Goal: Use online tool/utility: Utilize a website feature to perform a specific function

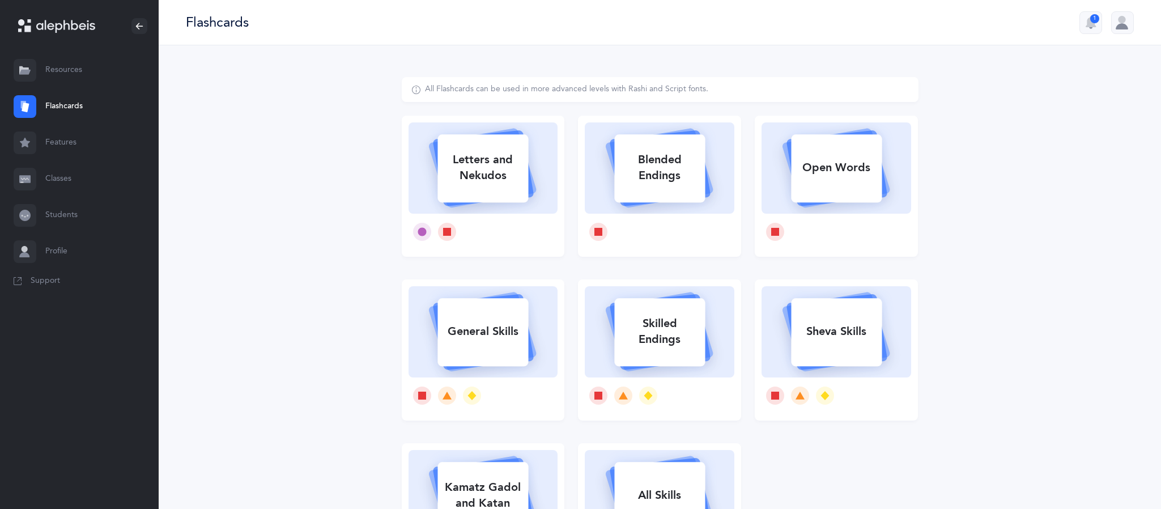
click at [490, 182] on div "Letters and Nekudos" at bounding box center [482, 167] width 91 height 45
select select
select select "single"
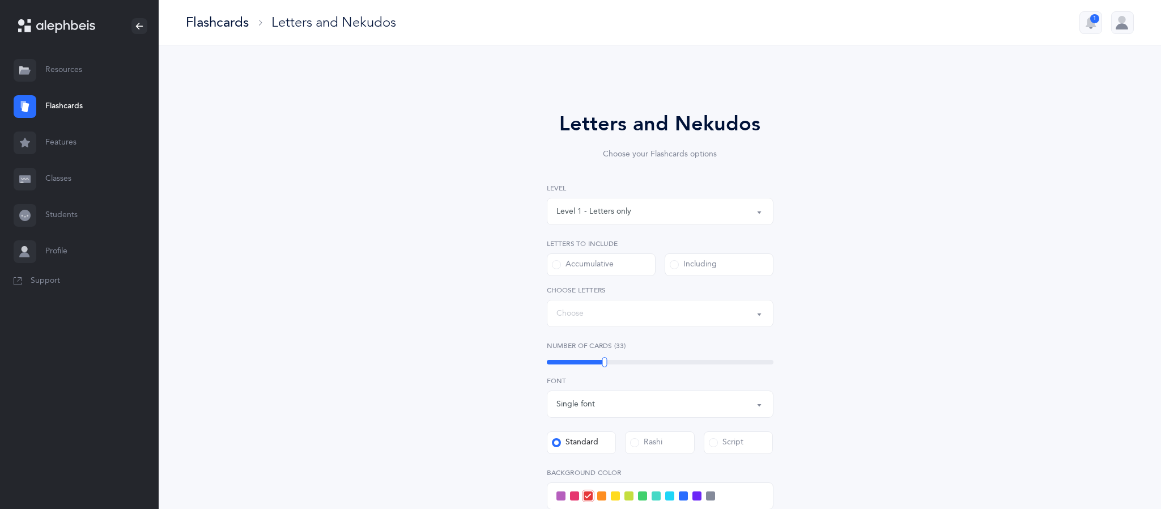
select select "27"
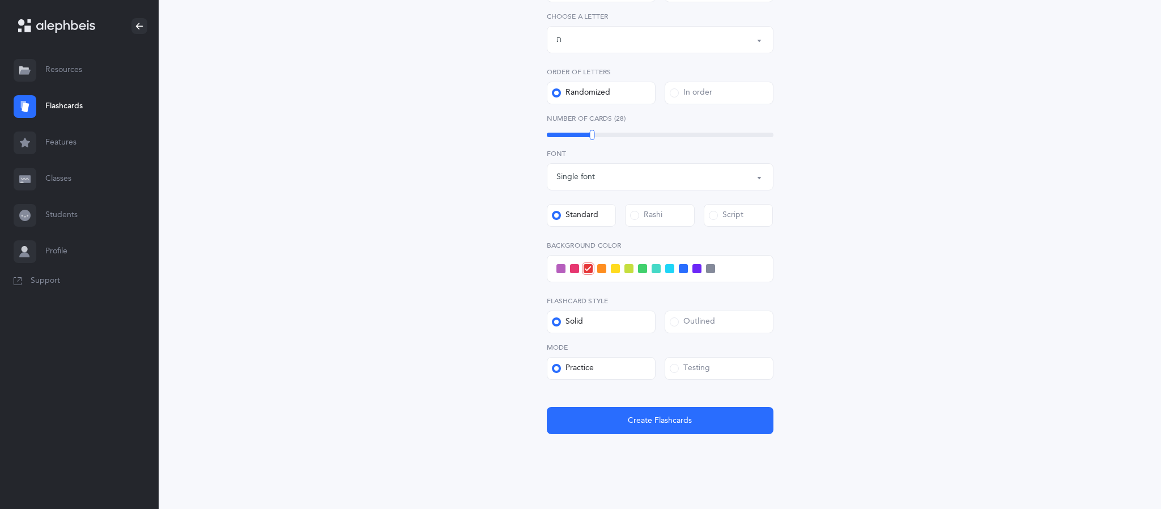
scroll to position [289, 0]
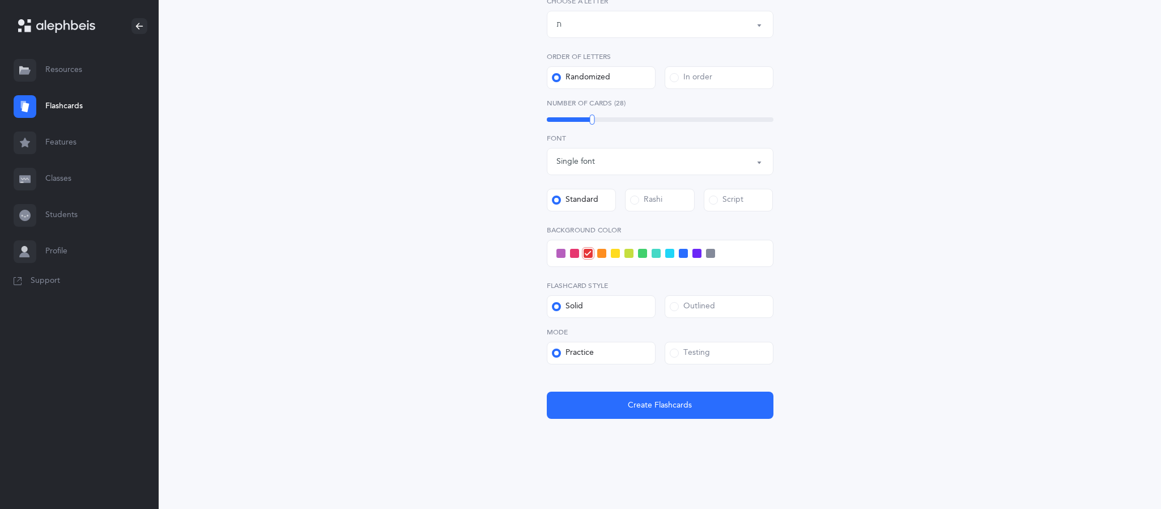
click at [559, 252] on span at bounding box center [560, 253] width 9 height 9
click at [0, 0] on input "checkbox" at bounding box center [0, 0] width 0 height 0
click at [661, 401] on span "Create Flashcards" at bounding box center [660, 405] width 64 height 12
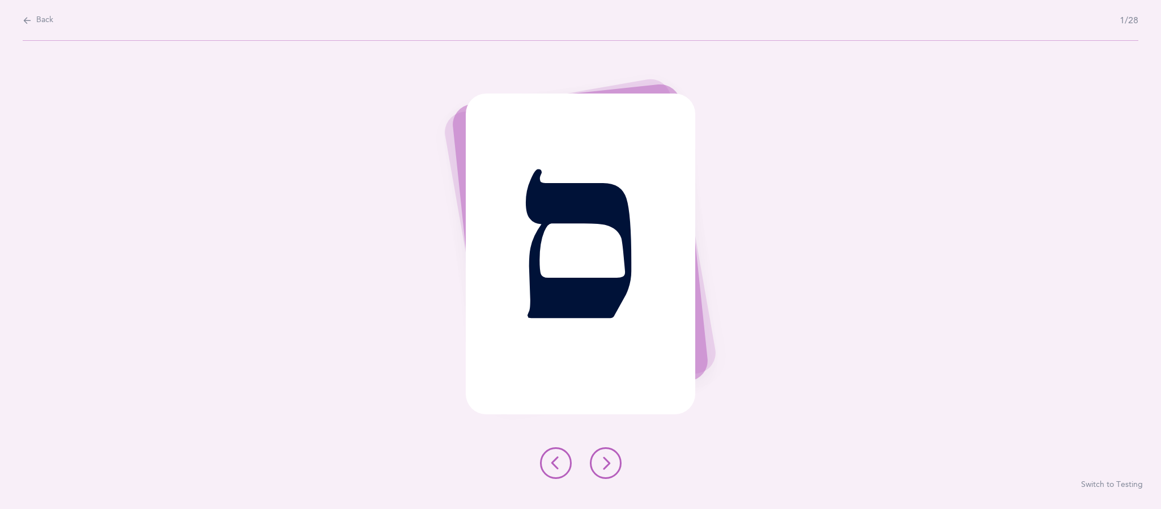
scroll to position [0, 0]
click at [614, 461] on button at bounding box center [606, 463] width 32 height 32
click at [606, 464] on icon at bounding box center [606, 463] width 14 height 14
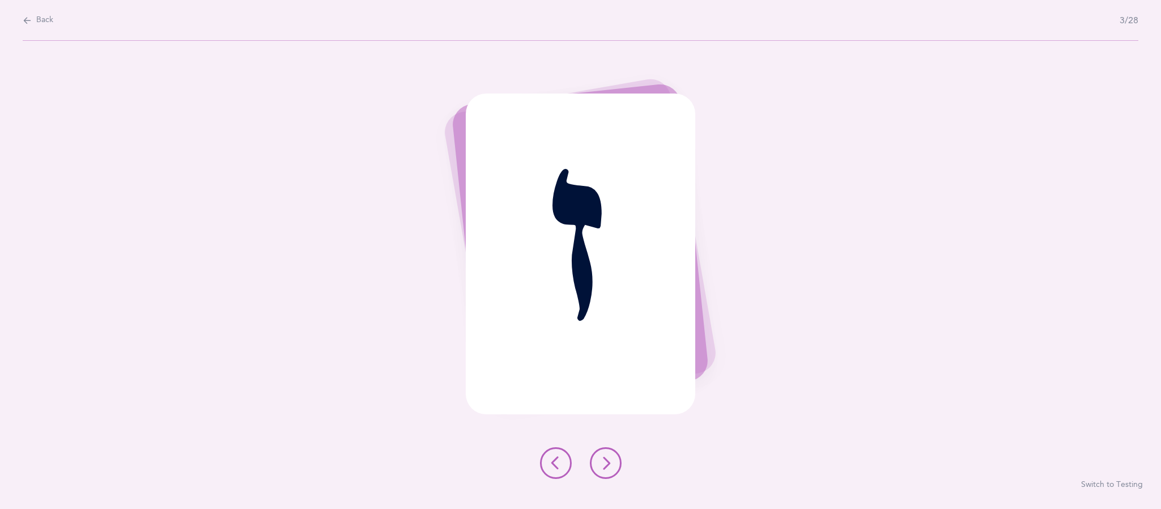
click at [611, 461] on icon at bounding box center [606, 463] width 14 height 14
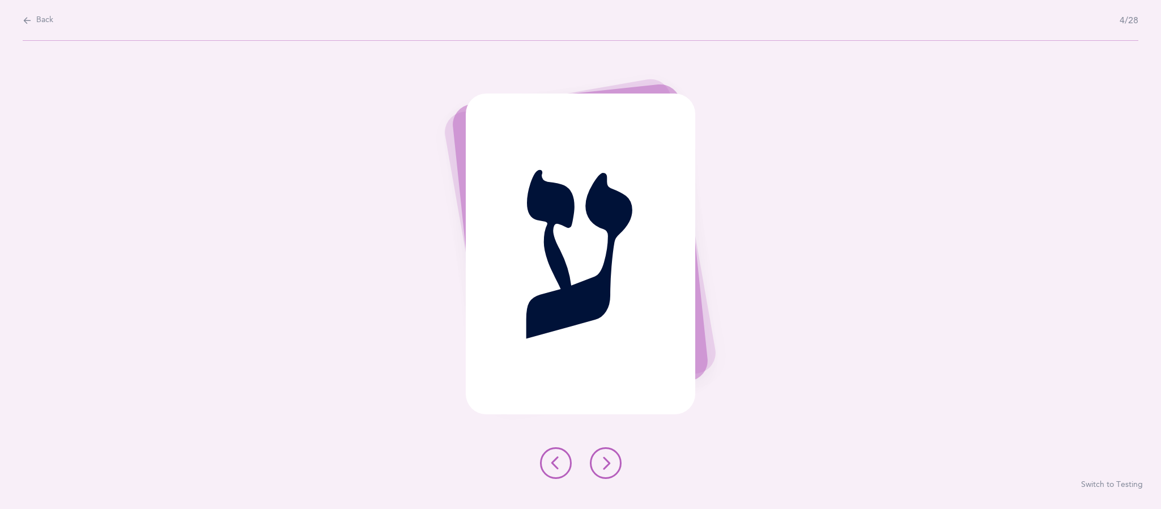
click at [603, 461] on icon at bounding box center [606, 463] width 14 height 14
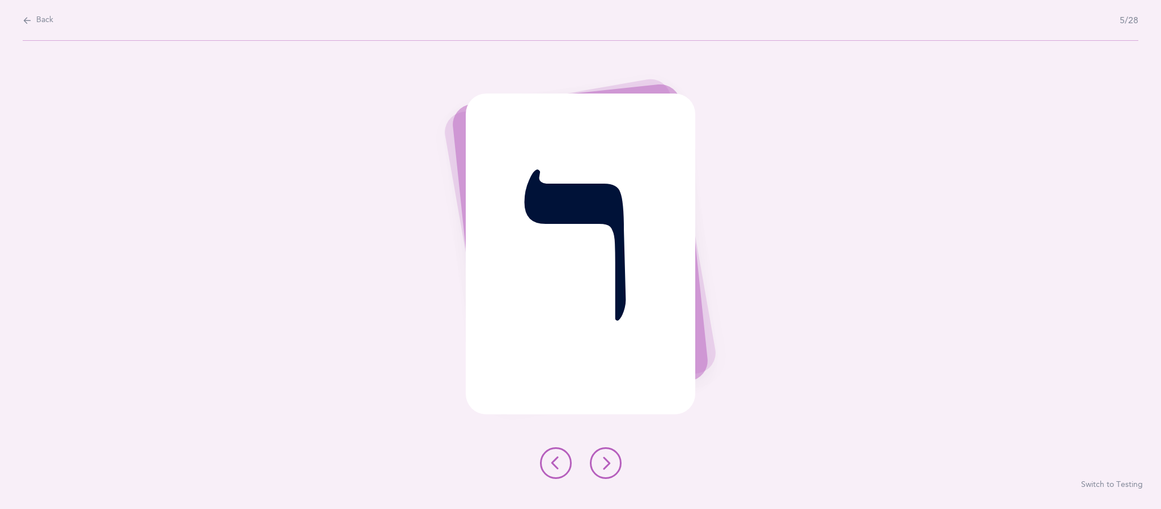
click at [606, 462] on icon at bounding box center [606, 463] width 14 height 14
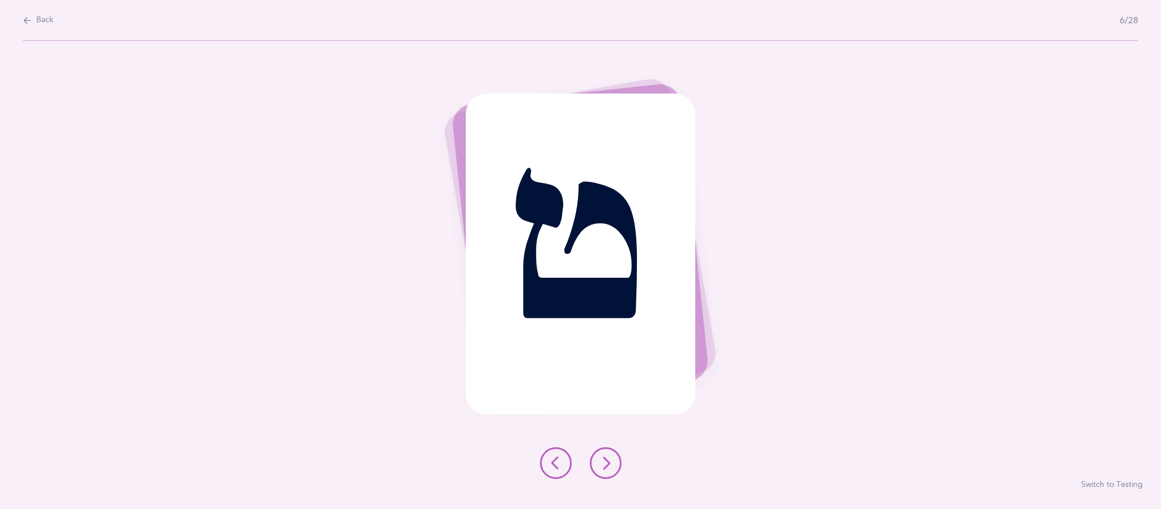
click at [612, 466] on button at bounding box center [606, 463] width 32 height 32
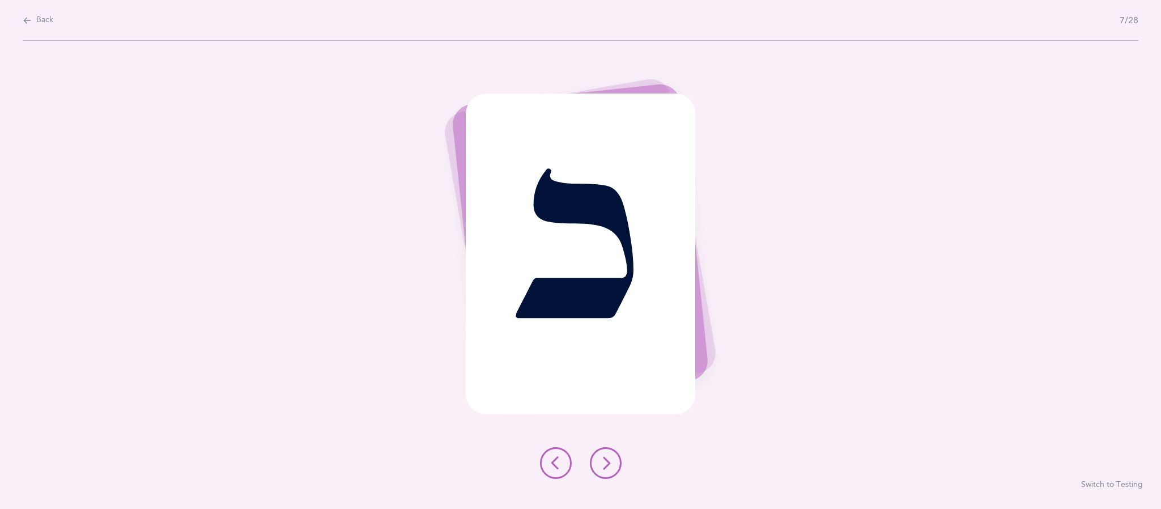
click at [612, 476] on button at bounding box center [606, 463] width 32 height 32
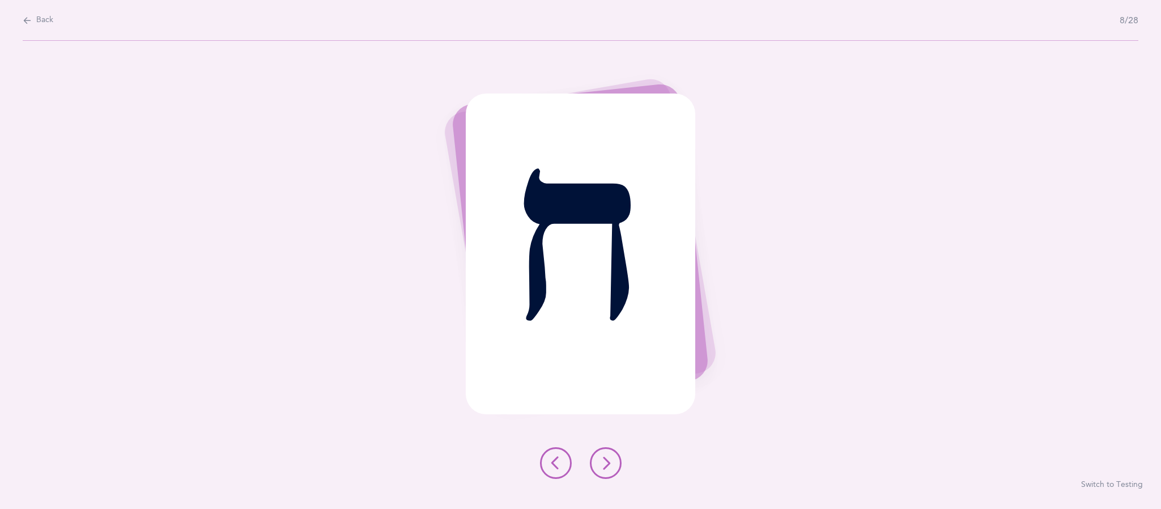
click at [608, 468] on icon at bounding box center [606, 463] width 14 height 14
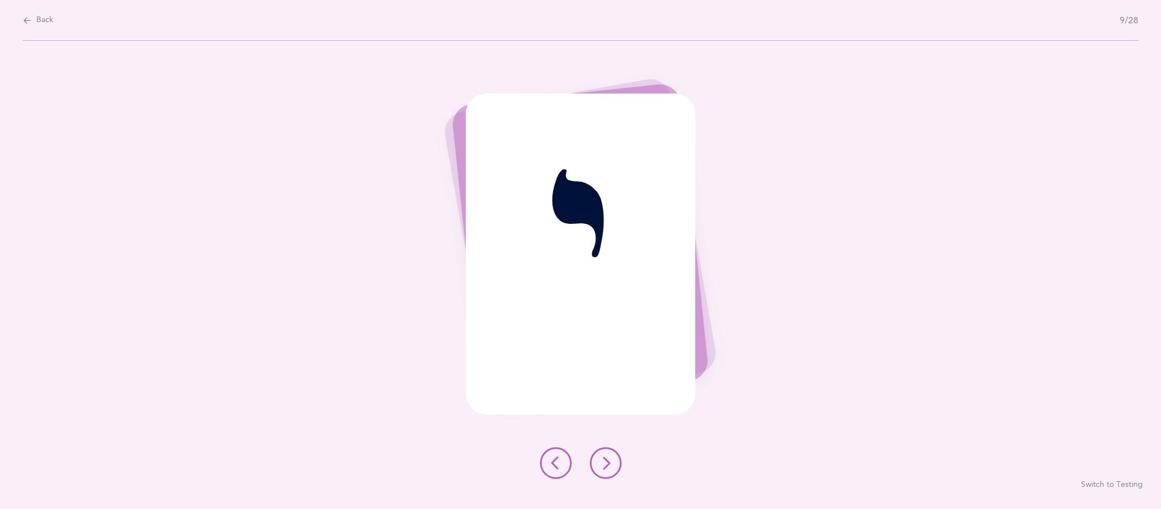
click at [605, 464] on icon at bounding box center [606, 463] width 14 height 14
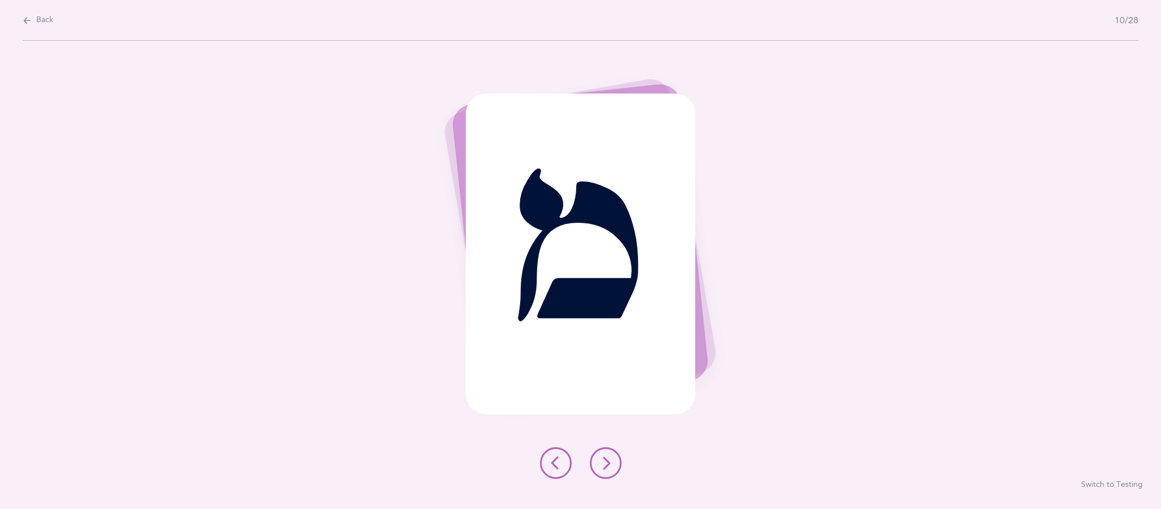
click at [605, 463] on icon at bounding box center [606, 463] width 14 height 14
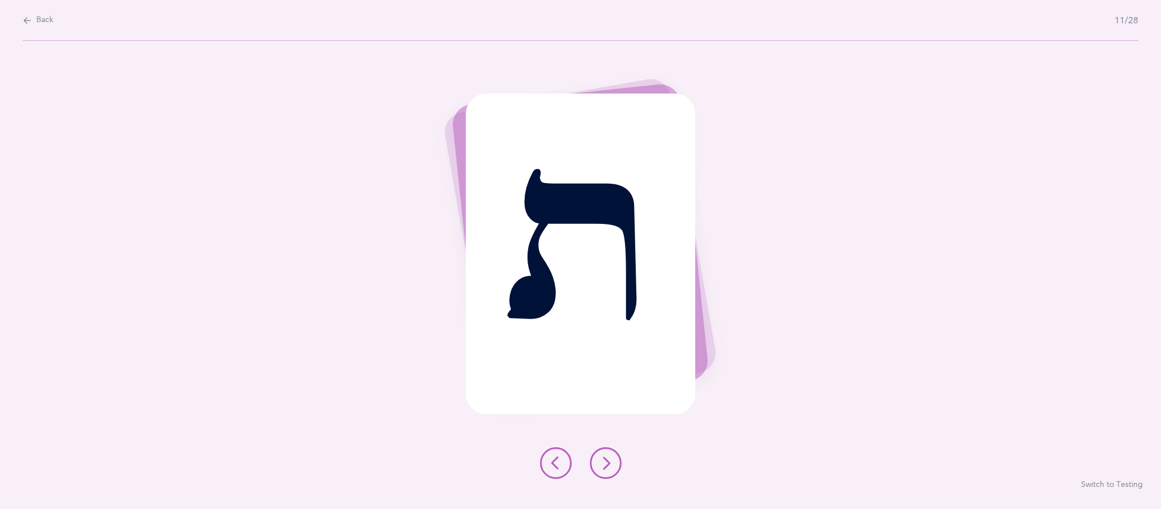
click at [608, 461] on icon at bounding box center [606, 463] width 14 height 14
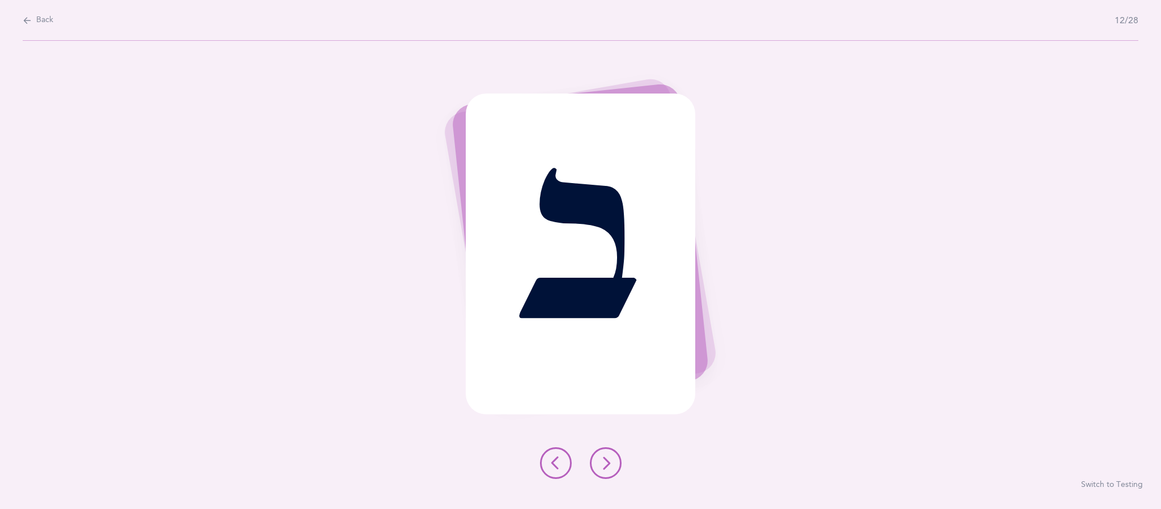
click at [607, 472] on button at bounding box center [606, 463] width 32 height 32
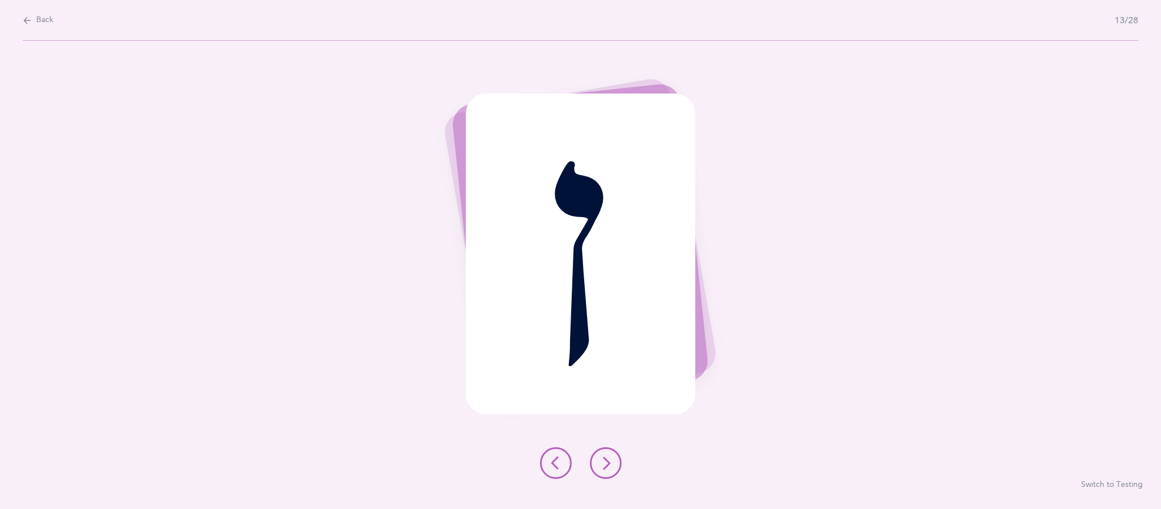
click at [606, 462] on icon at bounding box center [606, 463] width 14 height 14
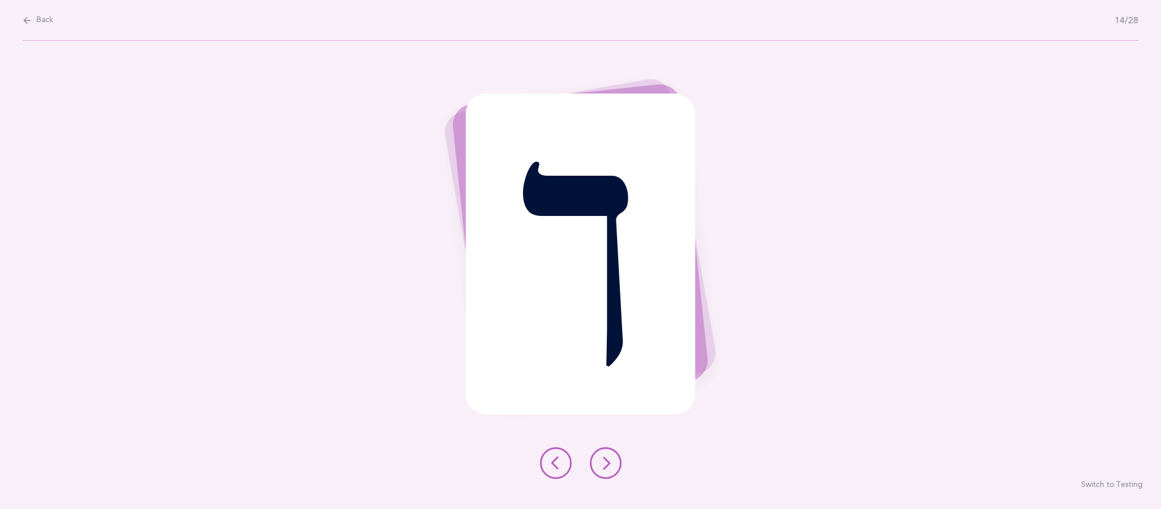
click at [607, 463] on icon at bounding box center [606, 463] width 14 height 14
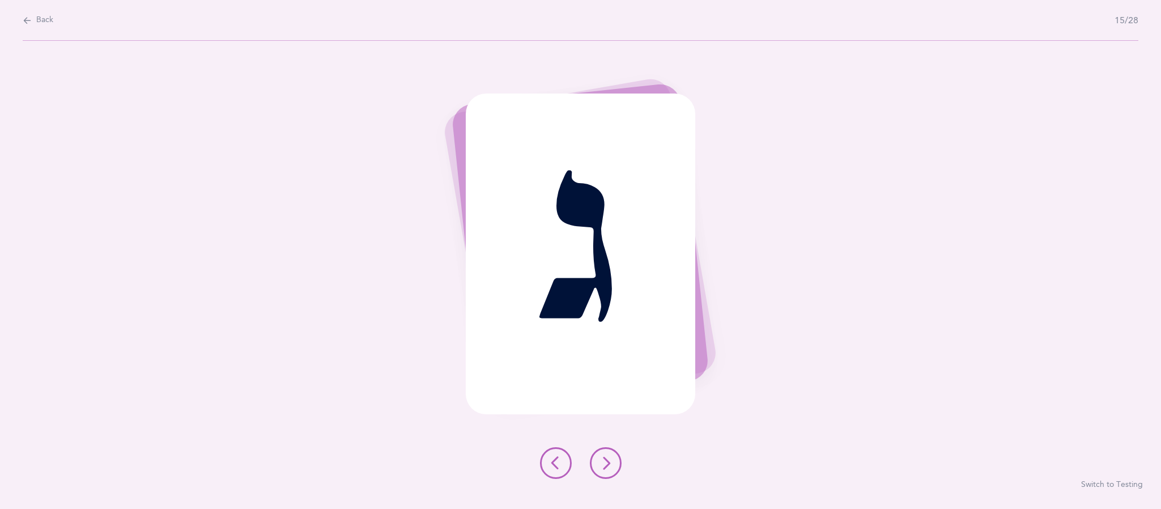
click at [614, 476] on button at bounding box center [606, 463] width 32 height 32
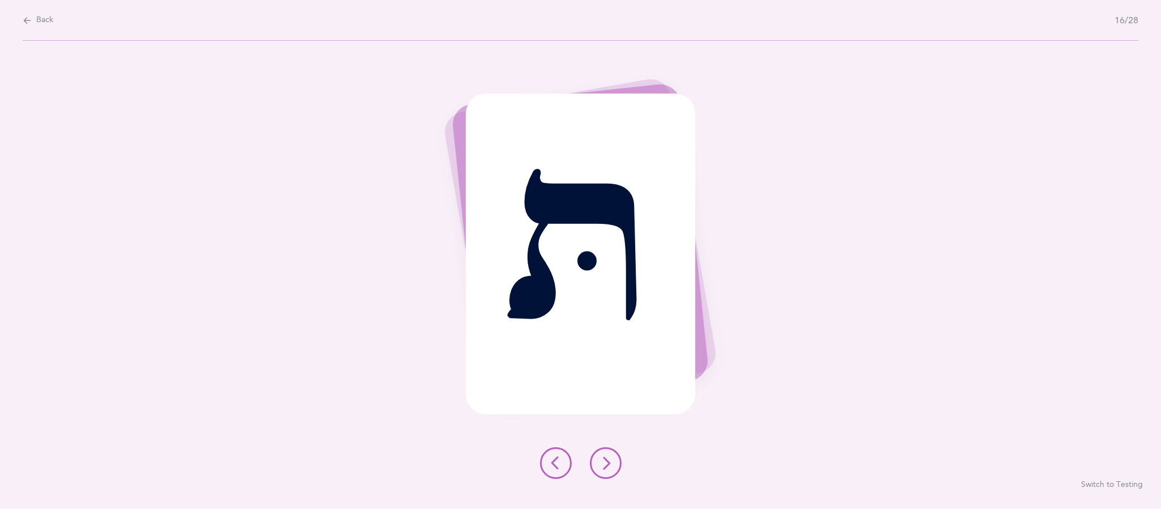
click at [612, 475] on button at bounding box center [606, 463] width 32 height 32
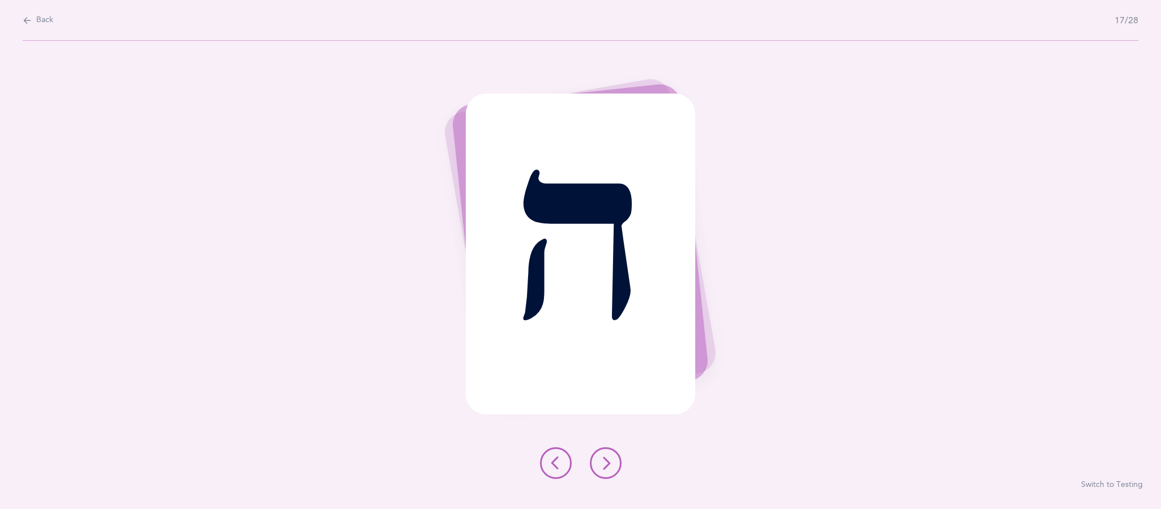
click at [605, 465] on icon at bounding box center [606, 463] width 14 height 14
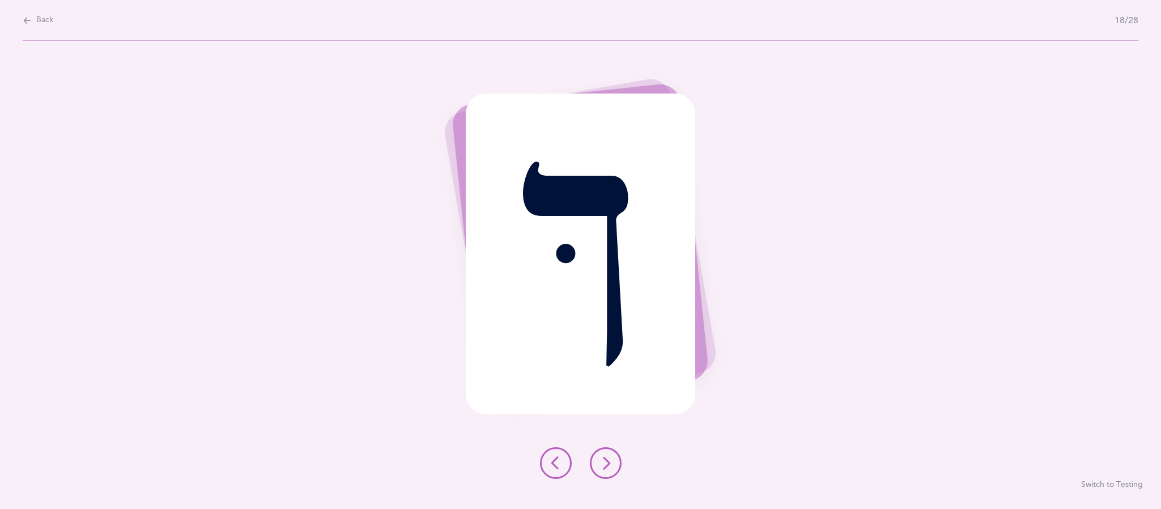
click at [605, 462] on icon at bounding box center [606, 463] width 14 height 14
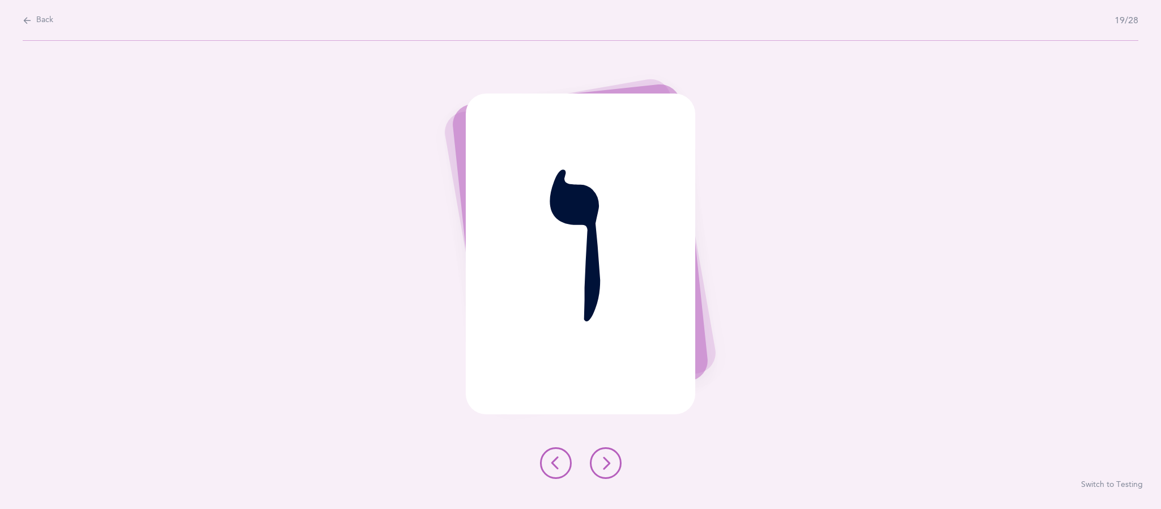
click at [616, 475] on button at bounding box center [606, 463] width 32 height 32
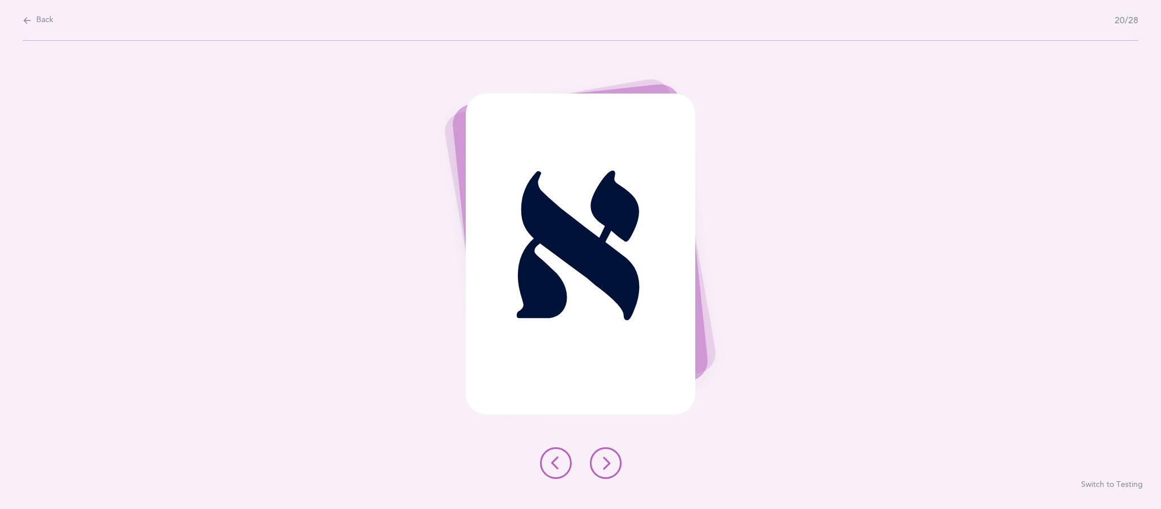
click at [605, 464] on icon at bounding box center [606, 463] width 14 height 14
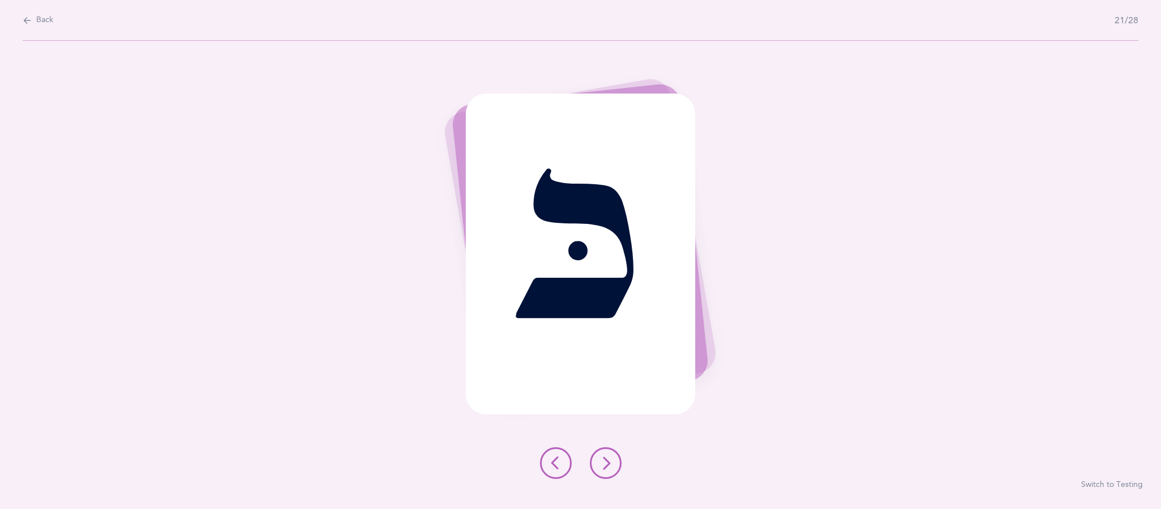
click at [605, 464] on icon at bounding box center [606, 463] width 14 height 14
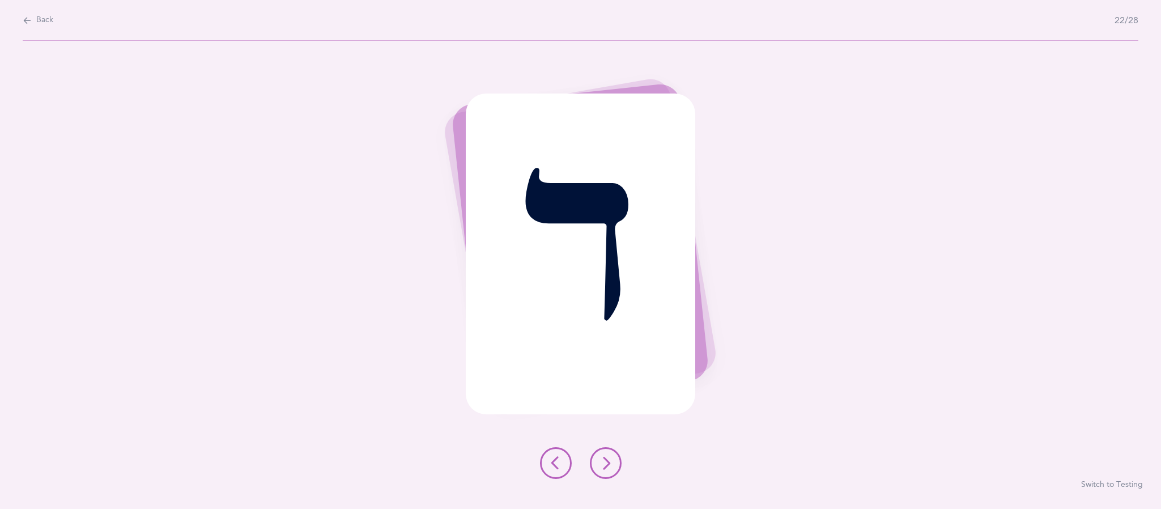
click at [605, 465] on icon at bounding box center [606, 463] width 14 height 14
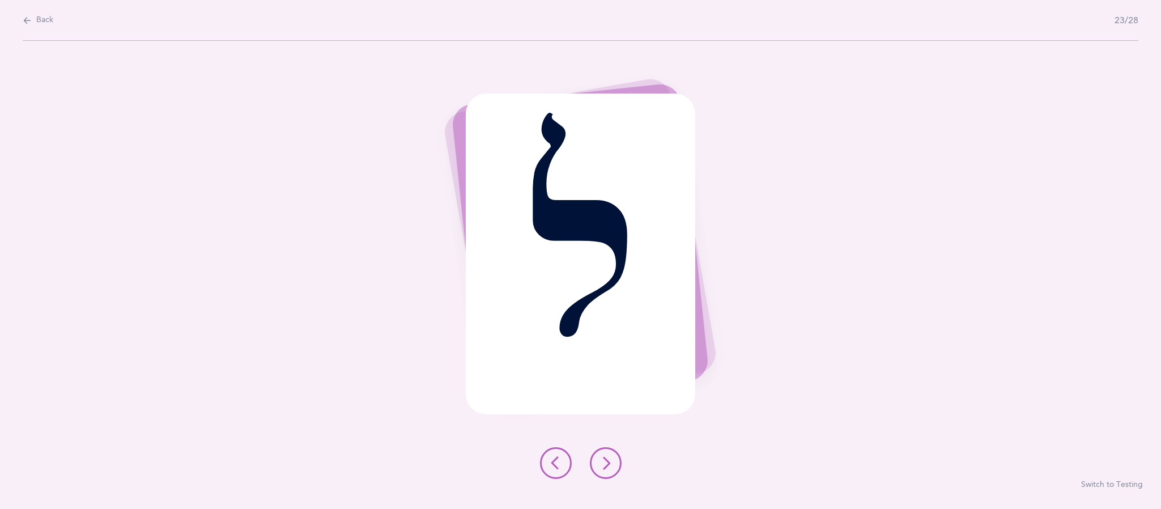
click at [612, 473] on button at bounding box center [606, 463] width 32 height 32
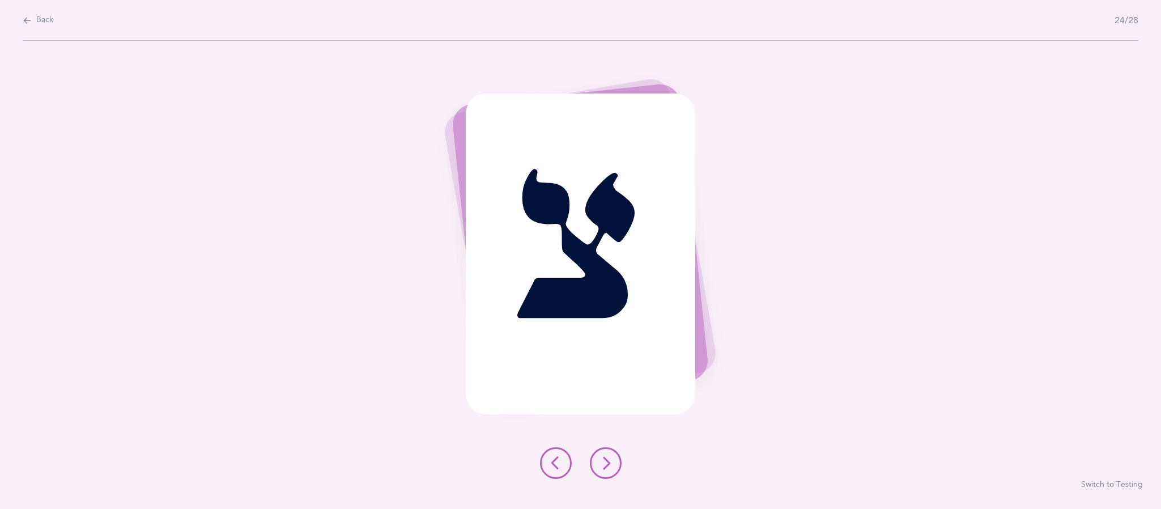
click at [614, 462] on button at bounding box center [606, 463] width 32 height 32
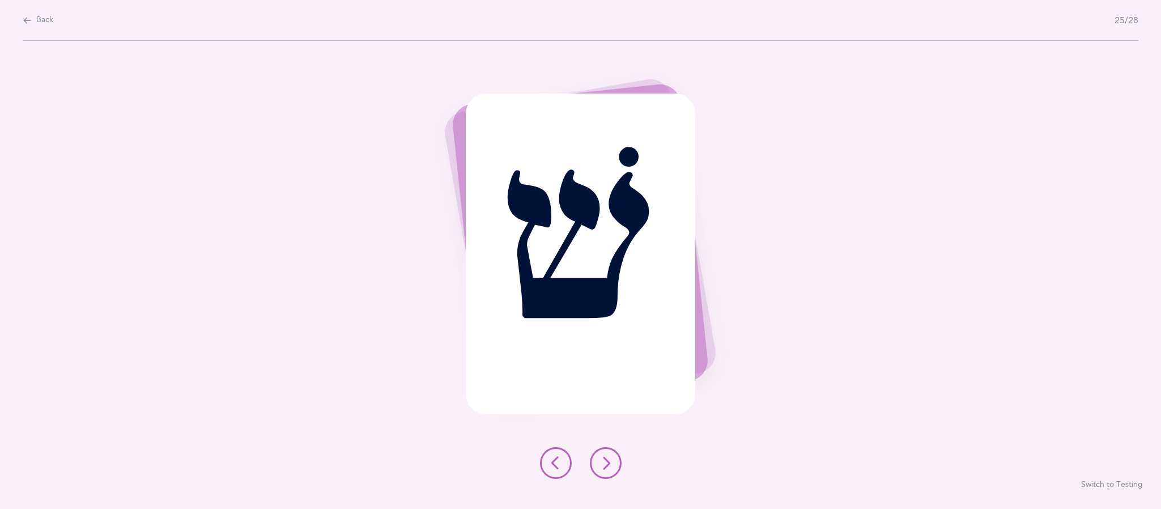
click at [611, 466] on icon at bounding box center [606, 463] width 14 height 14
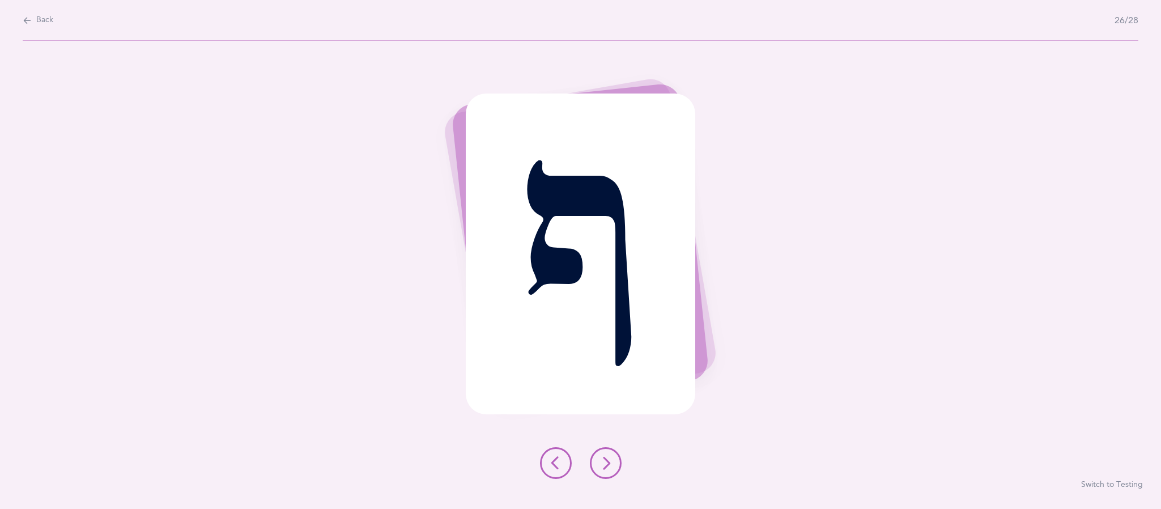
click at [605, 462] on icon at bounding box center [606, 463] width 14 height 14
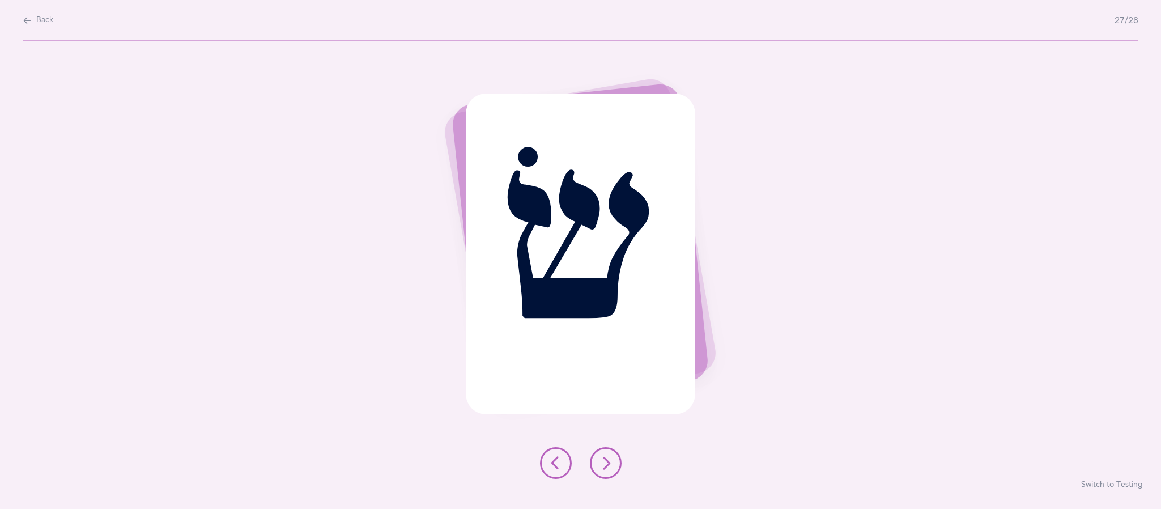
click at [602, 466] on icon at bounding box center [606, 463] width 14 height 14
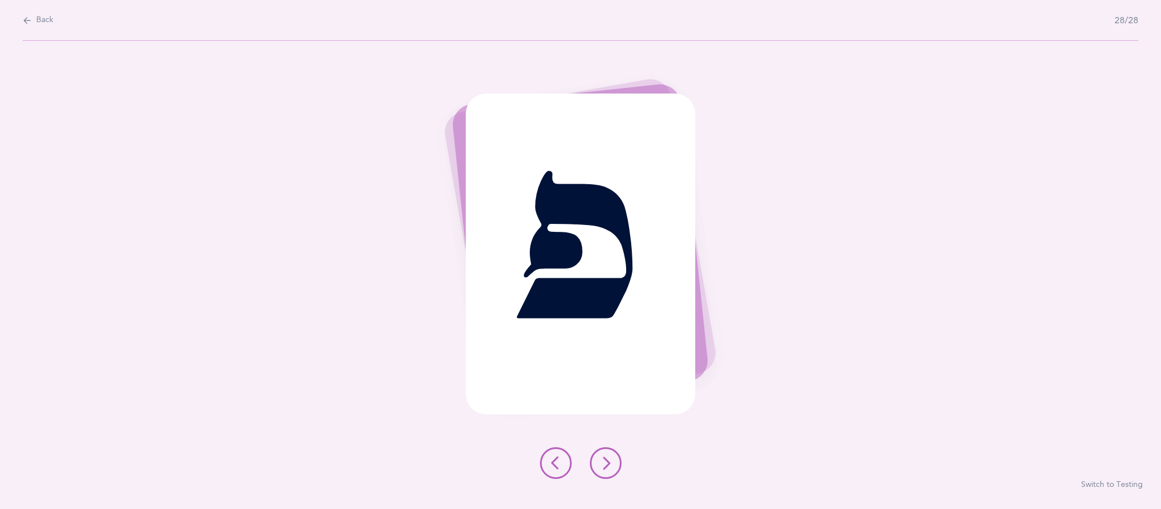
click at [605, 462] on icon at bounding box center [606, 463] width 14 height 14
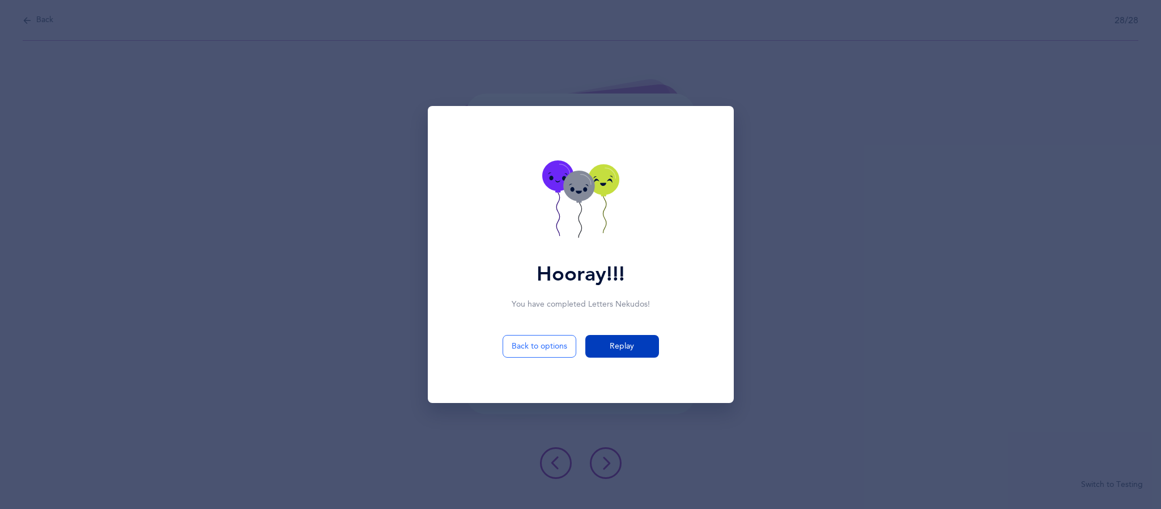
click at [641, 338] on button "Replay" at bounding box center [622, 346] width 74 height 23
